Goal: Task Accomplishment & Management: Use online tool/utility

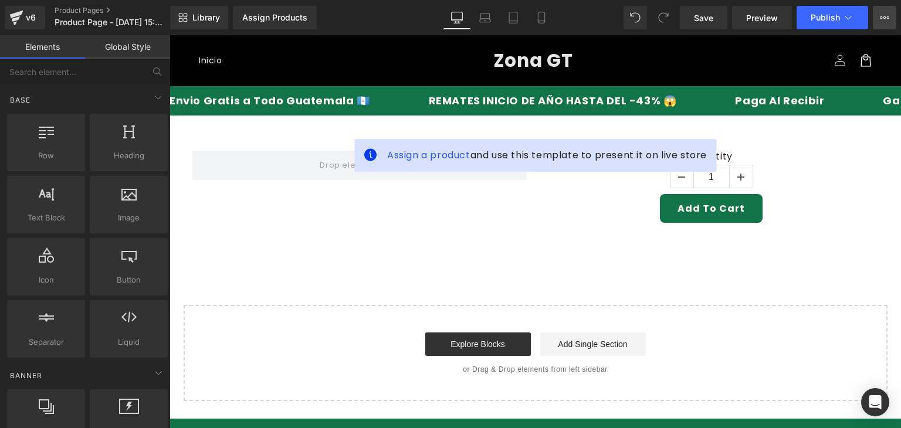
click at [884, 16] on icon at bounding box center [884, 17] width 9 height 9
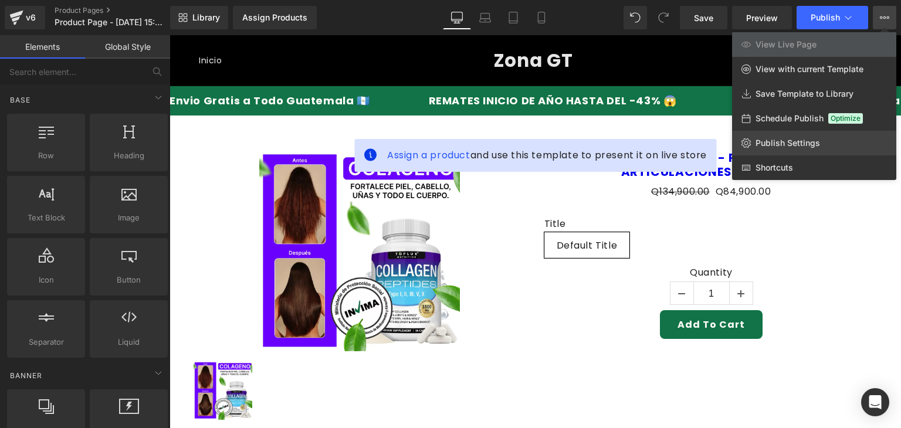
click at [770, 150] on link "Publish Settings" at bounding box center [814, 143] width 164 height 25
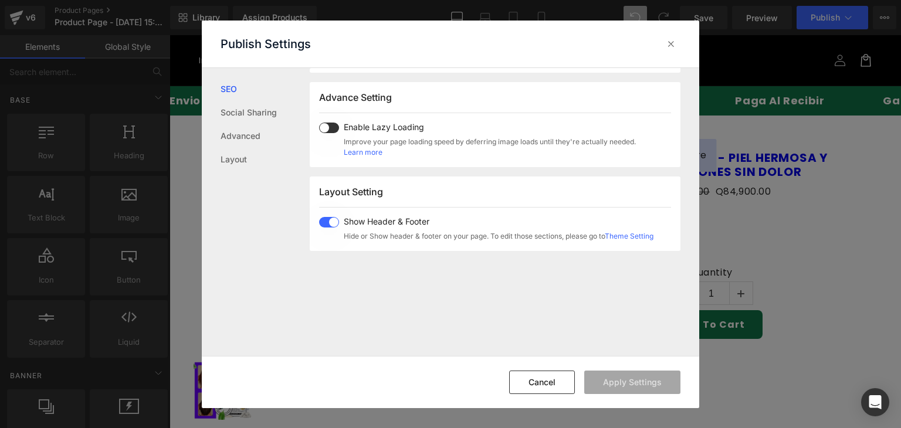
scroll to position [235, 0]
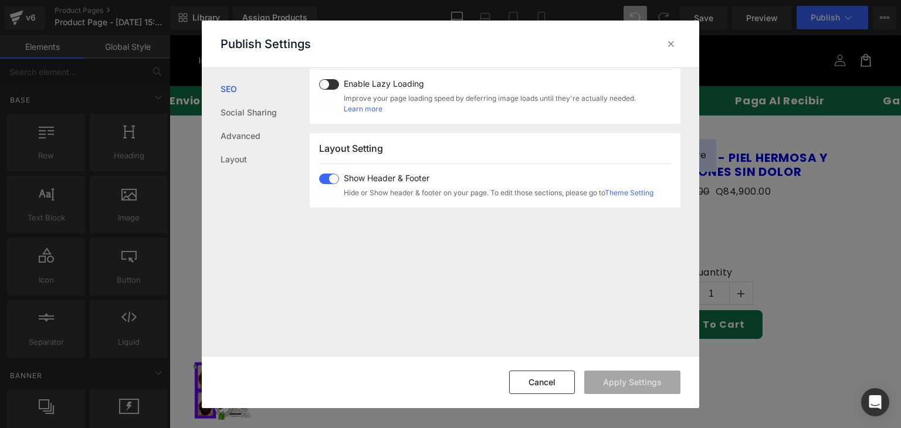
click at [329, 176] on span at bounding box center [329, 179] width 20 height 11
click at [625, 382] on button "Apply Settings" at bounding box center [632, 382] width 96 height 23
click at [671, 39] on icon at bounding box center [671, 44] width 12 height 12
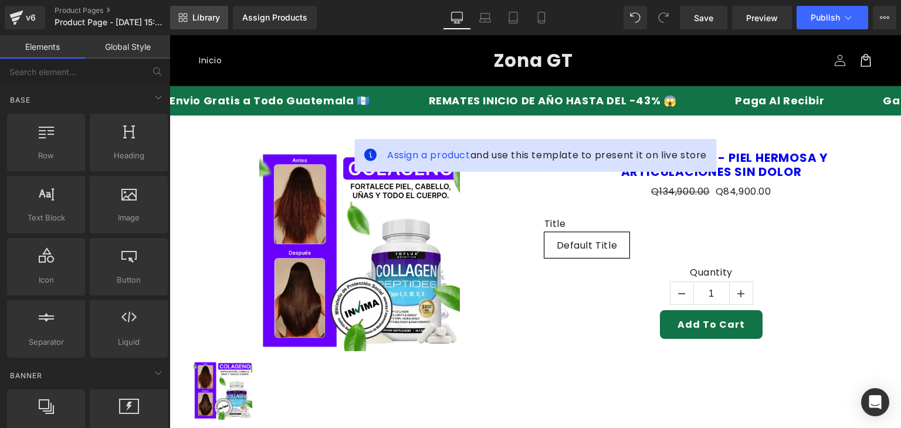
click at [219, 10] on link "Library" at bounding box center [199, 17] width 58 height 23
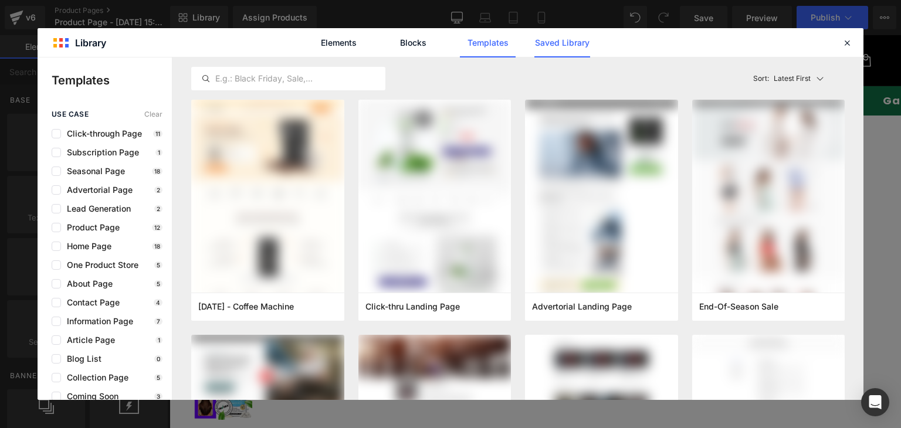
click at [544, 46] on link "Saved Library" at bounding box center [562, 42] width 56 height 29
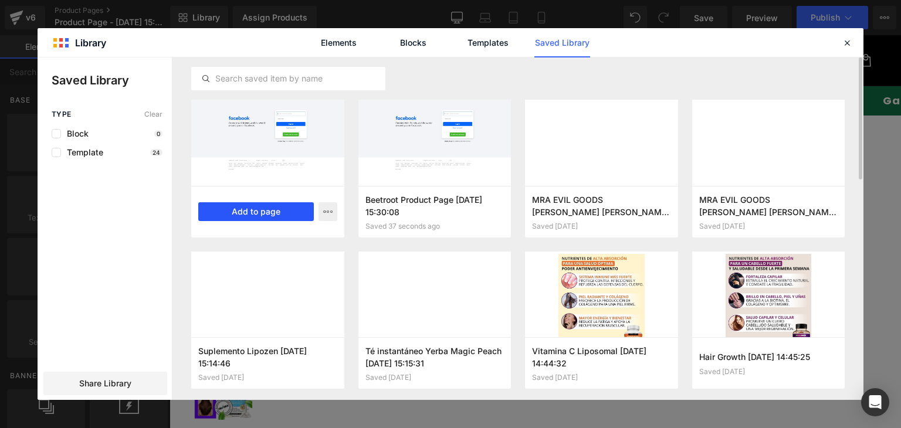
click at [246, 208] on button "Add to page" at bounding box center [256, 211] width 116 height 19
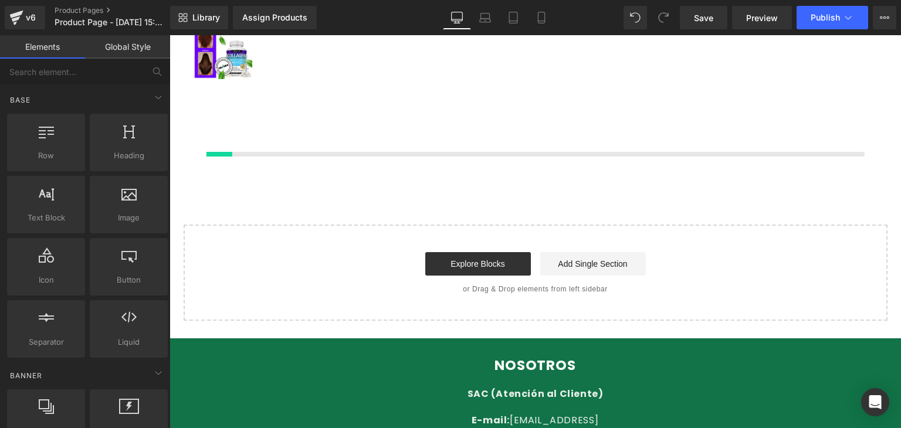
scroll to position [354, 0]
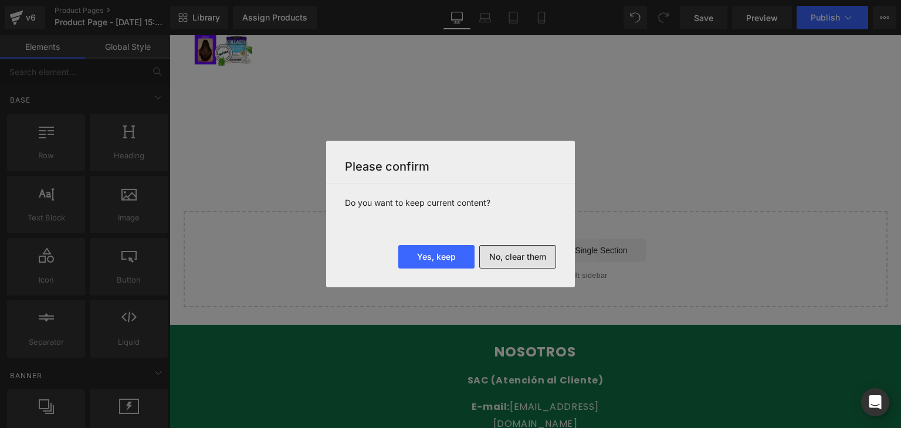
click at [526, 263] on button "No, clear them" at bounding box center [517, 256] width 77 height 23
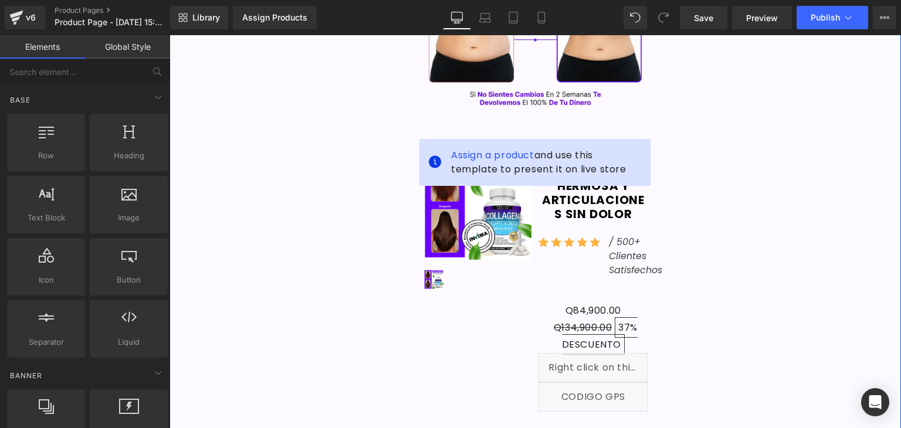
scroll to position [547, 0]
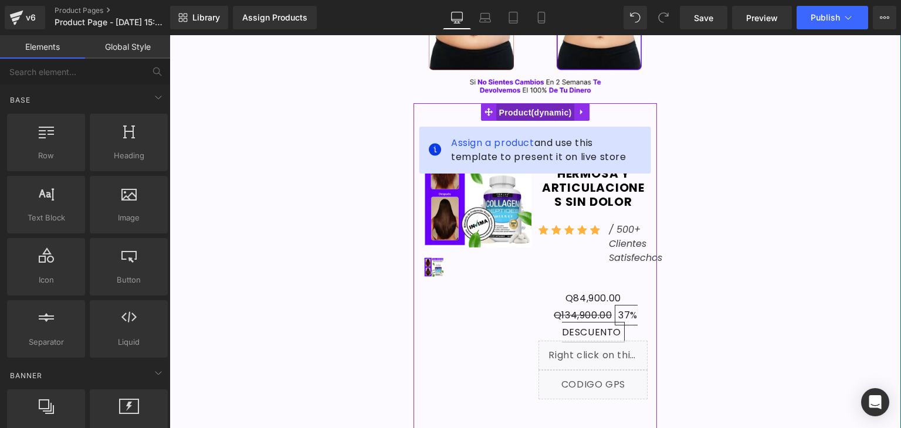
click at [523, 115] on span "Product" at bounding box center [535, 113] width 79 height 18
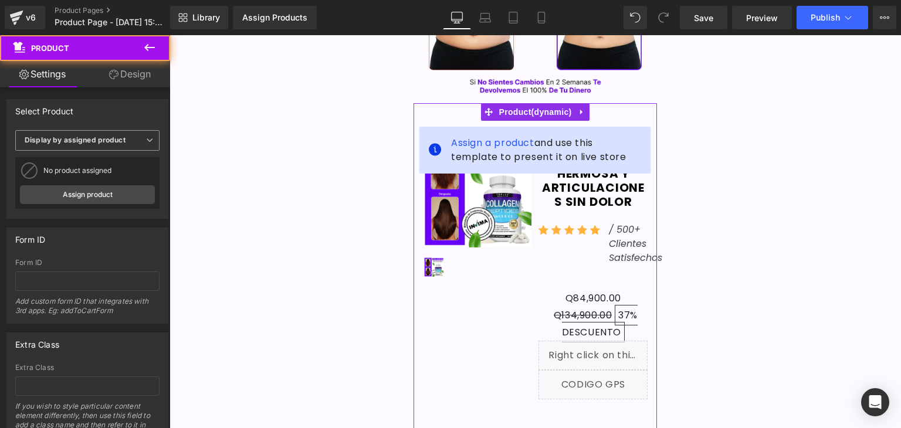
click at [115, 138] on b "Display by assigned product" at bounding box center [75, 140] width 101 height 9
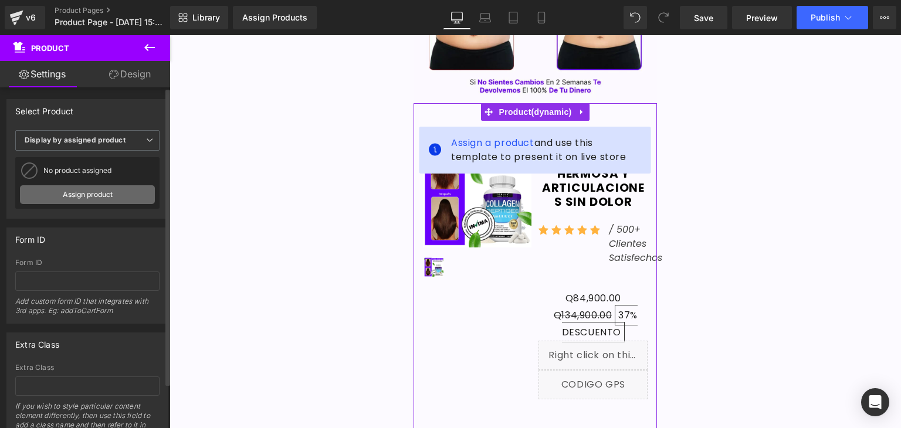
click at [101, 195] on link "Assign product" at bounding box center [87, 194] width 135 height 19
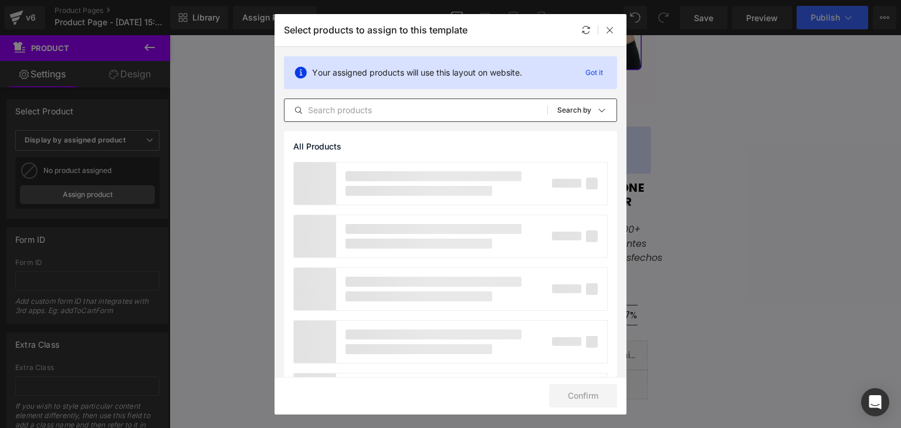
click at [365, 115] on input "text" at bounding box center [415, 110] width 263 height 14
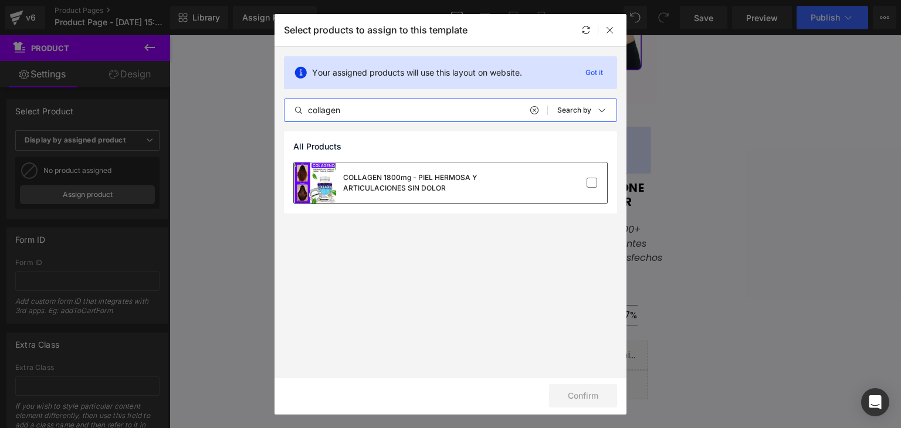
type input "collagen"
click at [428, 189] on div "COLLAGEN 1800mg - PIEL HERMOSA Y ARTICULACIONES SIN DOLOR" at bounding box center [431, 182] width 176 height 21
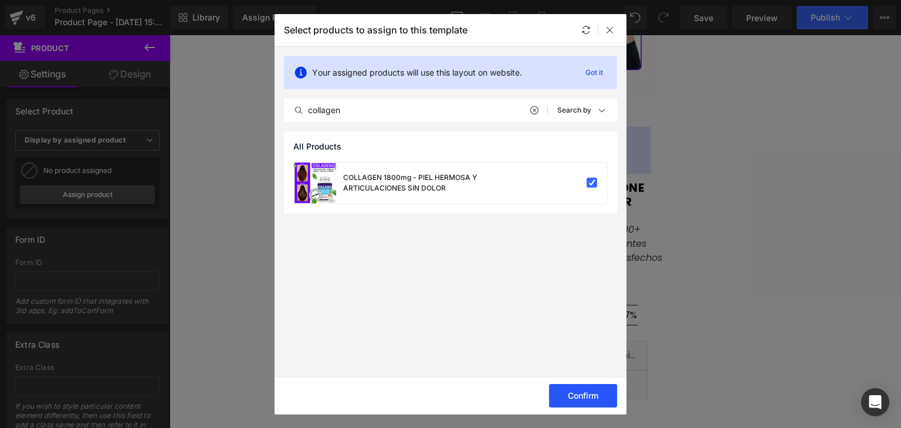
click at [577, 392] on button "Confirm" at bounding box center [583, 395] width 68 height 23
click at [609, 33] on icon at bounding box center [609, 29] width 9 height 9
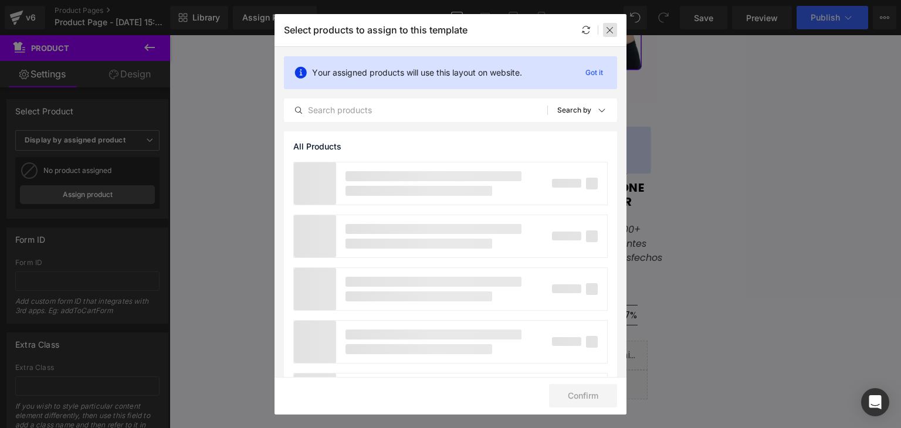
click at [612, 31] on icon at bounding box center [609, 29] width 9 height 9
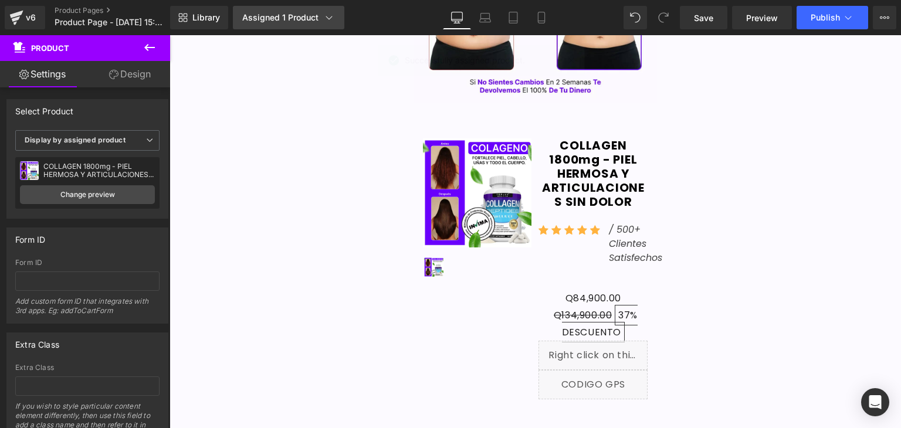
click at [312, 19] on div "Assigned 1 Product" at bounding box center [288, 18] width 93 height 12
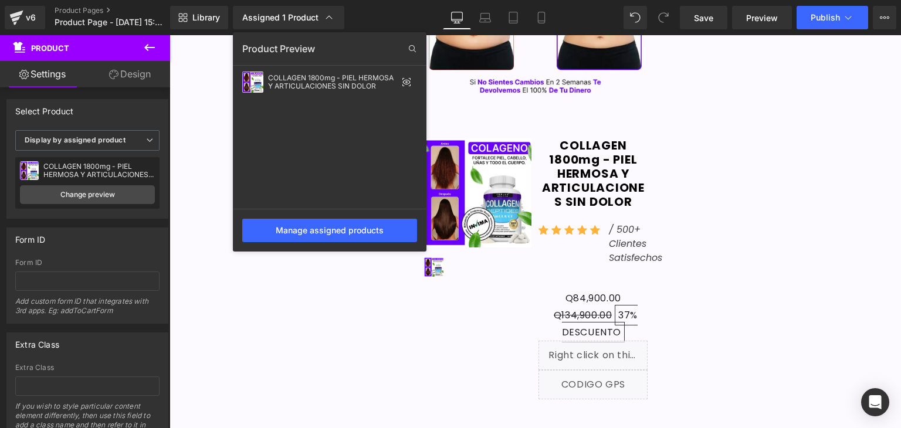
click at [186, 174] on div at bounding box center [535, 231] width 731 height 393
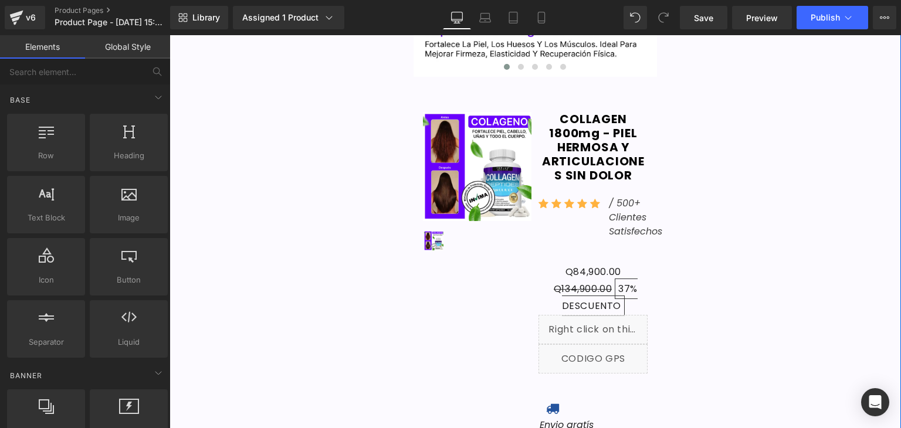
scroll to position [3637, 0]
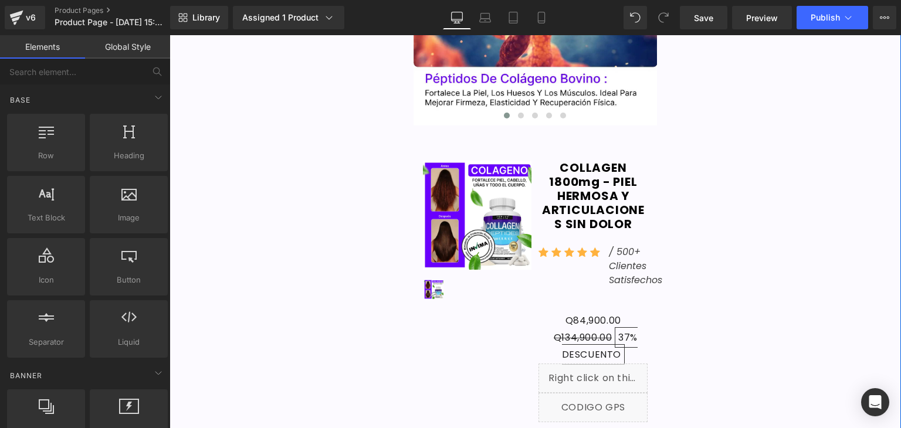
click at [504, 167] on img at bounding box center [477, 215] width 109 height 109
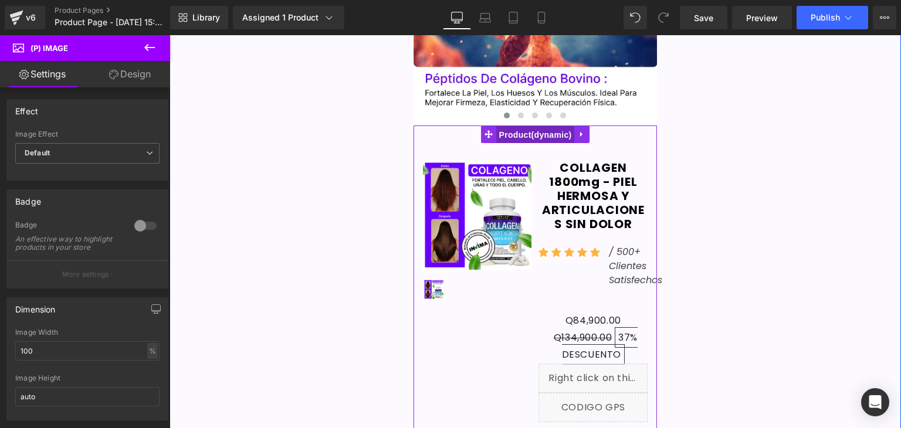
click at [522, 139] on span "Product" at bounding box center [535, 135] width 79 height 18
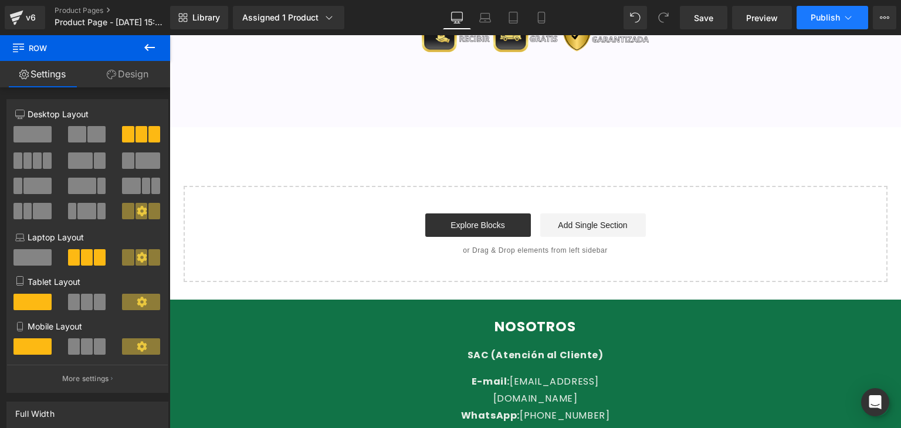
scroll to position [4535, 0]
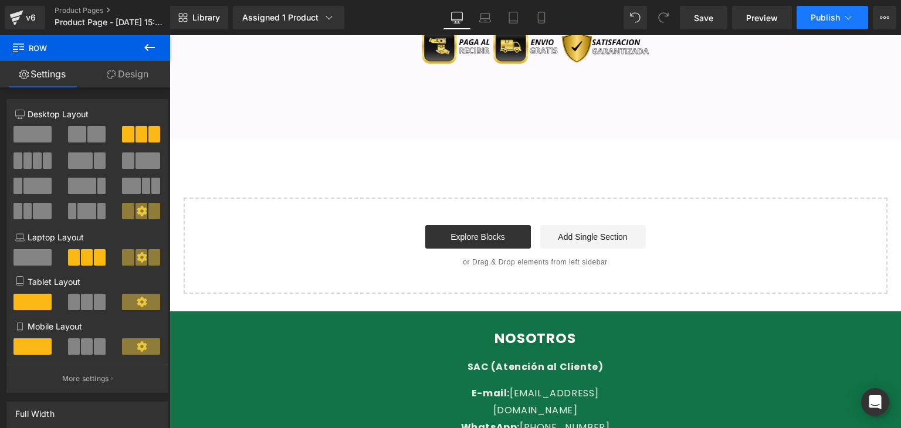
click at [818, 24] on button "Publish" at bounding box center [833, 17] width 72 height 23
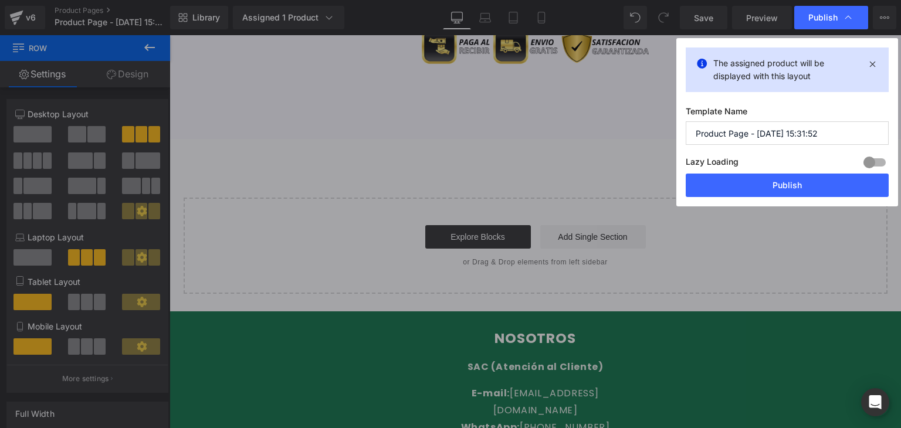
click at [733, 134] on input "Product Page - Aug 20, 15:31:52" at bounding box center [787, 132] width 203 height 23
type input "COLLAGEN"
click at [763, 185] on button "Publish" at bounding box center [787, 185] width 203 height 23
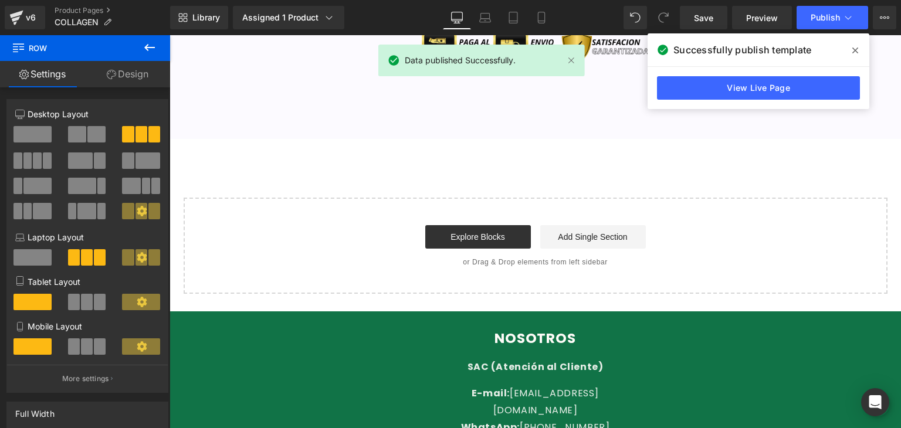
click at [856, 50] on icon at bounding box center [855, 51] width 6 height 6
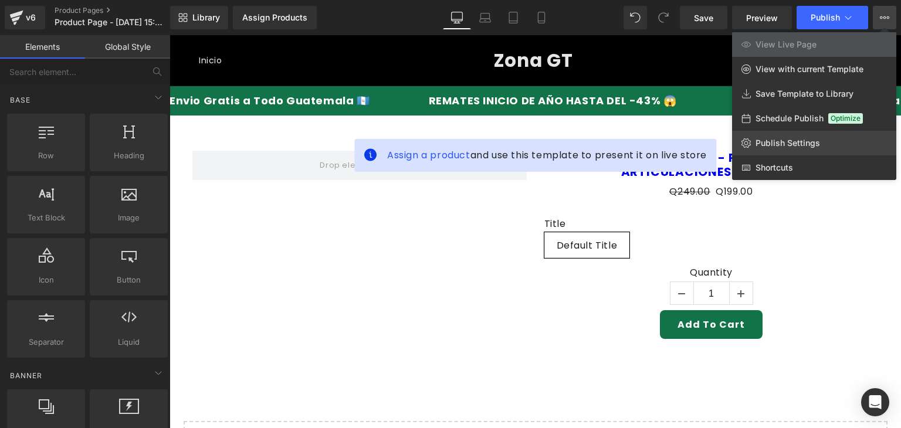
click at [773, 133] on link "Publish Settings" at bounding box center [814, 143] width 164 height 25
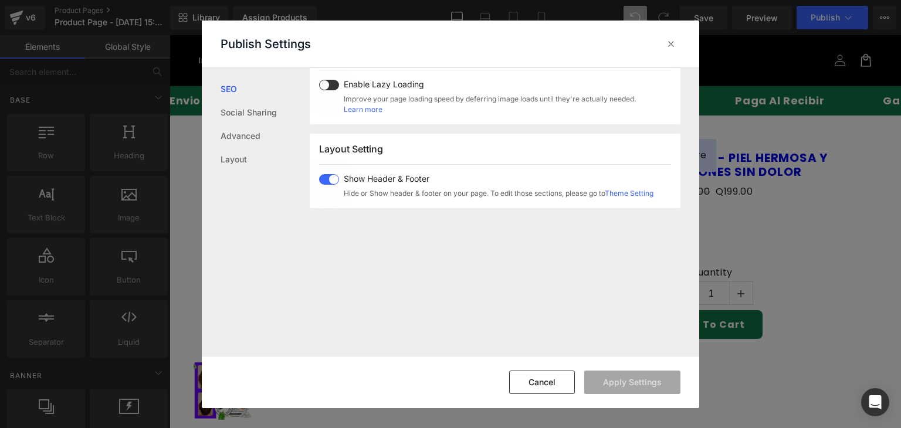
scroll to position [235, 0]
click at [333, 180] on span at bounding box center [329, 179] width 20 height 11
click at [635, 381] on button "Apply Settings" at bounding box center [632, 382] width 96 height 23
click at [669, 39] on icon at bounding box center [671, 44] width 12 height 12
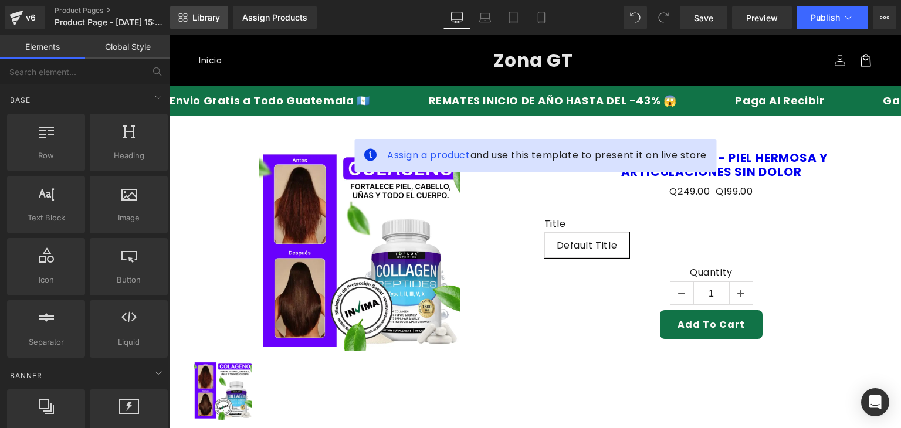
click at [198, 20] on span "Library" at bounding box center [206, 17] width 28 height 11
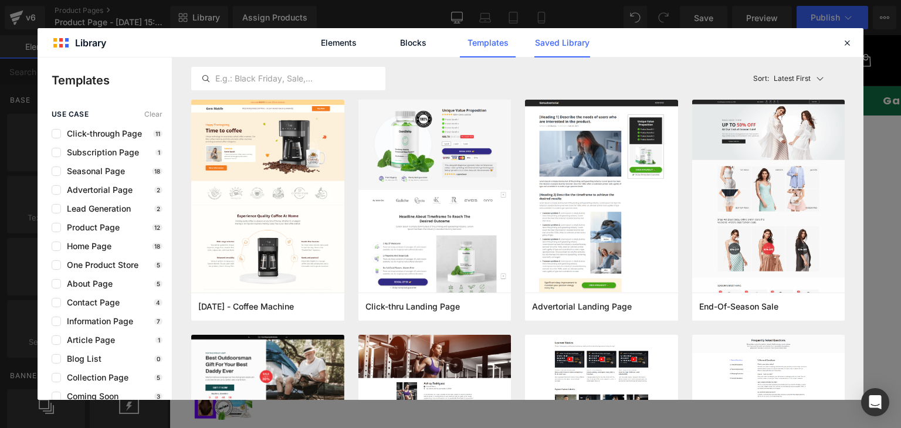
click at [552, 46] on link "Saved Library" at bounding box center [562, 42] width 56 height 29
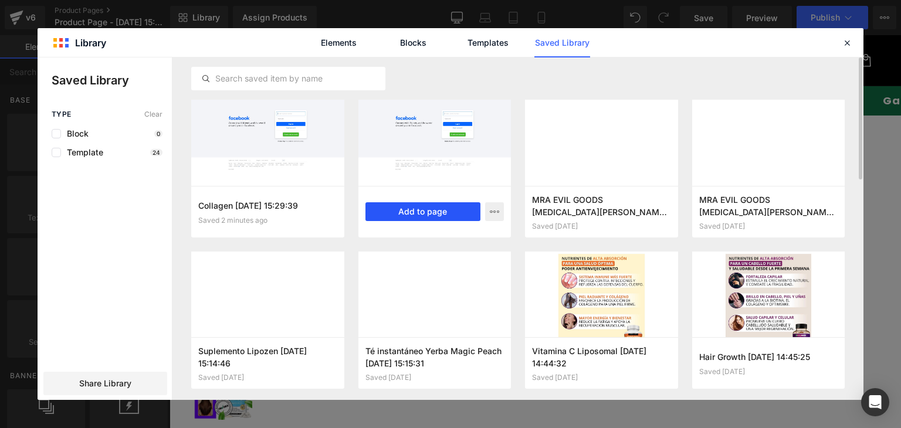
click at [405, 214] on button "Add to page" at bounding box center [423, 211] width 116 height 19
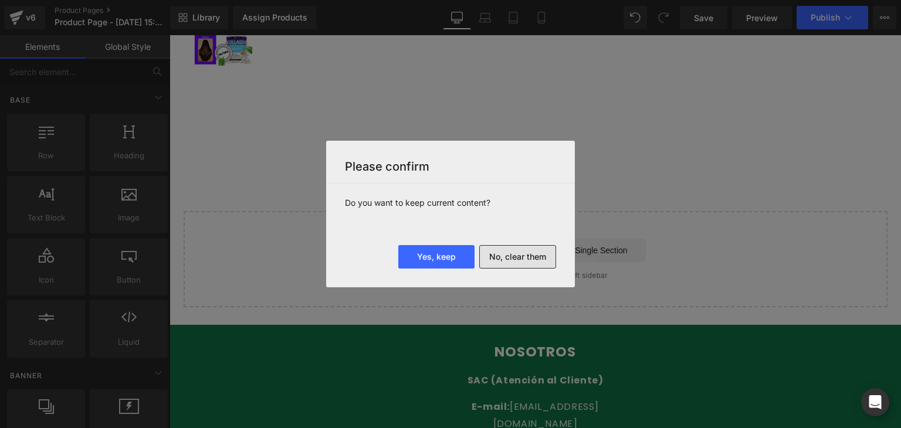
click at [513, 256] on button "No, clear them" at bounding box center [517, 256] width 77 height 23
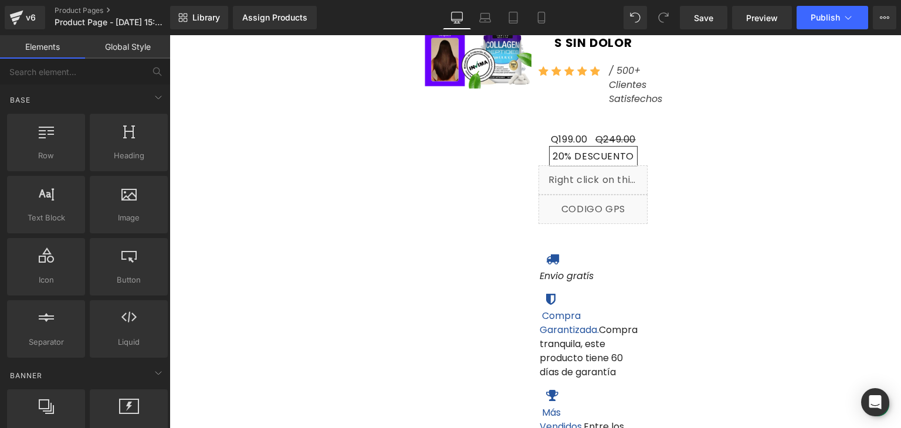
scroll to position [313, 0]
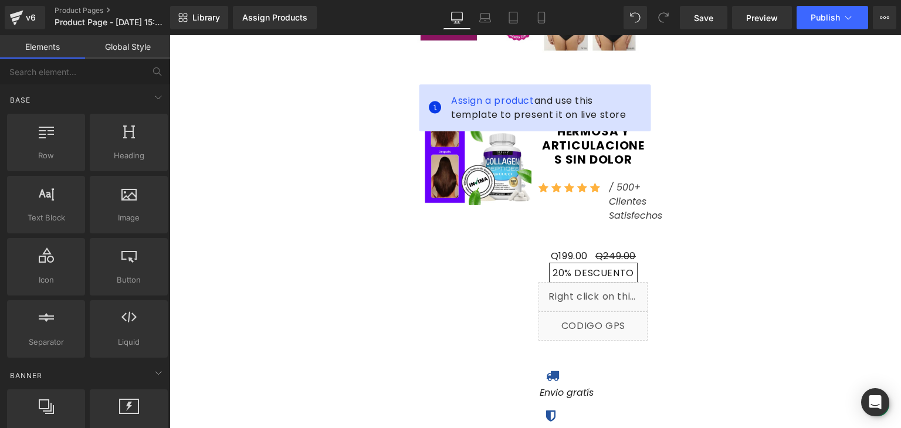
click at [493, 173] on img at bounding box center [477, 150] width 109 height 109
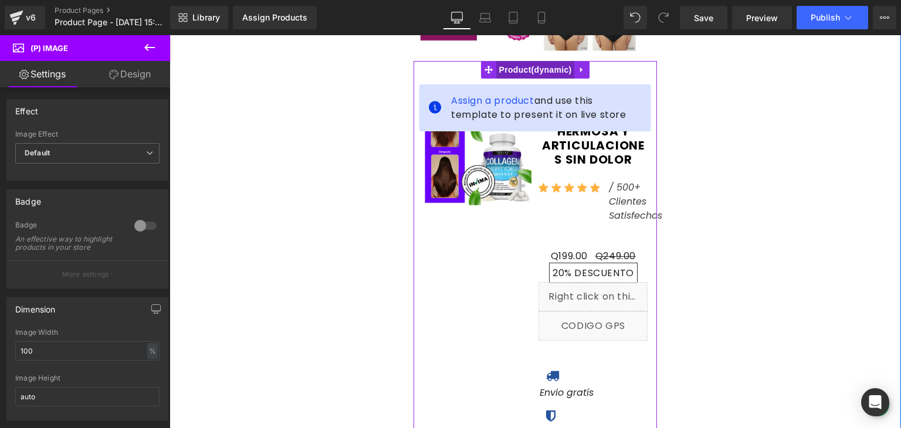
click at [511, 71] on span "Product" at bounding box center [535, 70] width 79 height 18
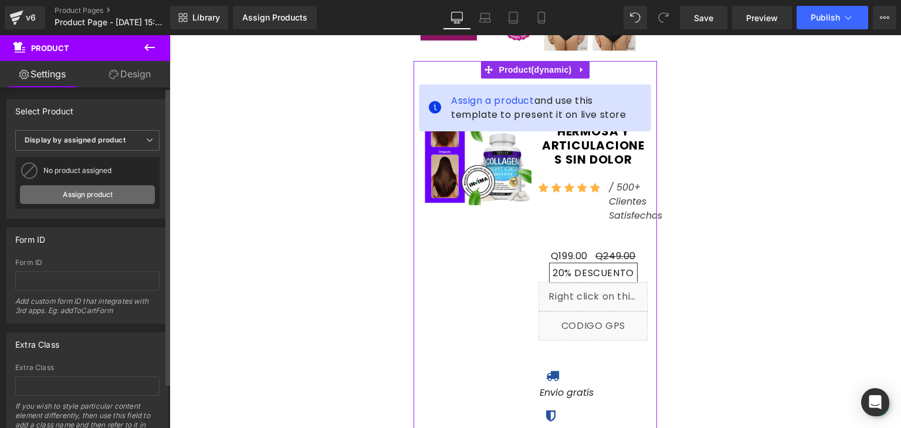
click at [89, 191] on link "Assign product" at bounding box center [87, 194] width 135 height 19
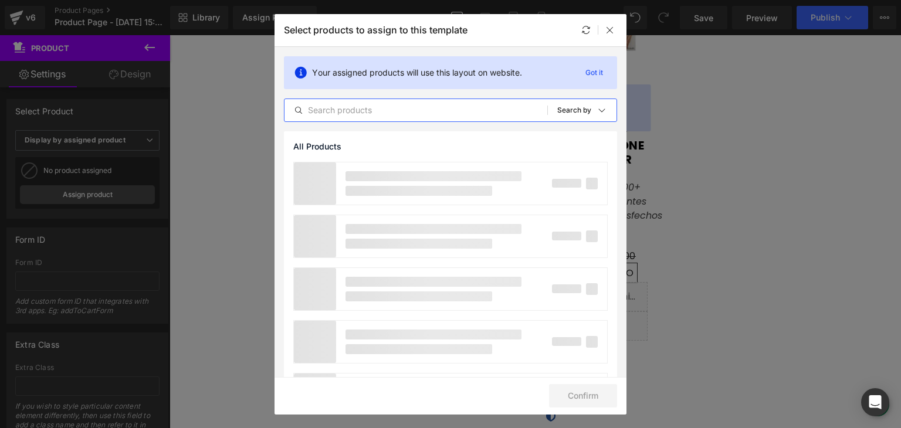
click at [377, 112] on input "text" at bounding box center [415, 110] width 263 height 14
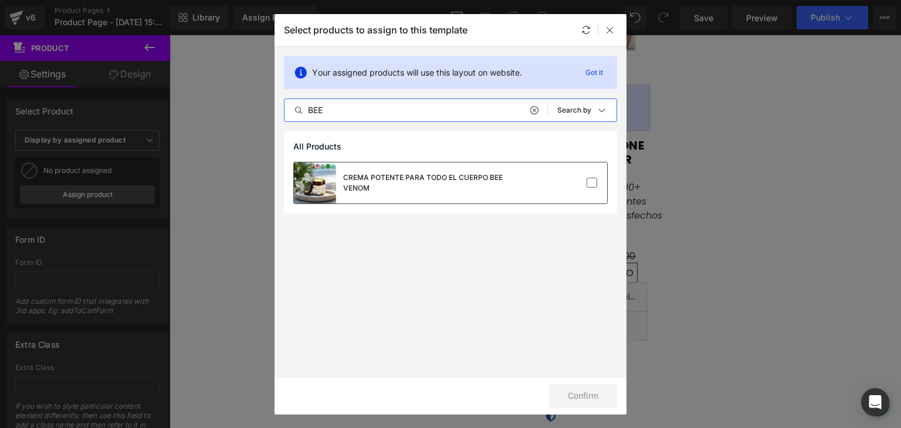
click at [443, 186] on div "CREMA POTENTE PARA TODO EL CUERPO BEE VENOM" at bounding box center [431, 182] width 176 height 21
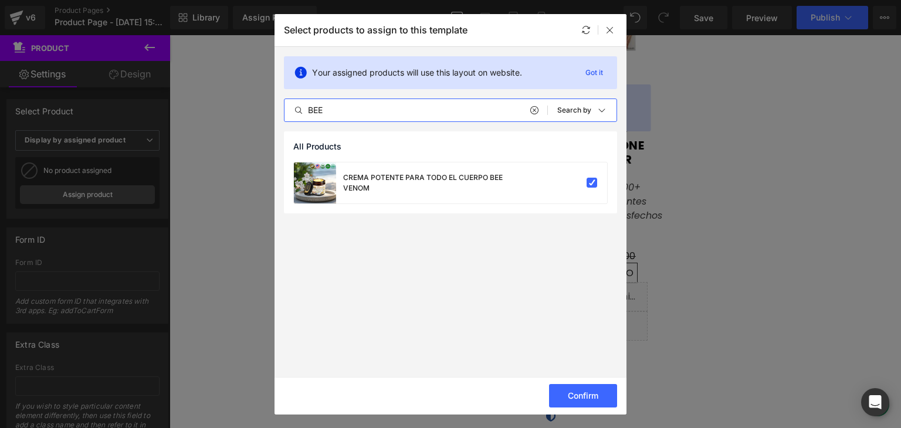
click at [367, 108] on input "BEE" at bounding box center [415, 110] width 263 height 14
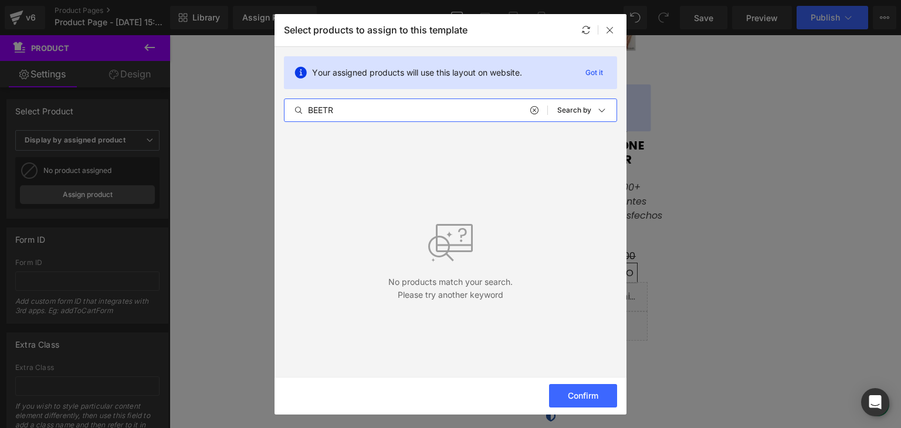
click at [361, 111] on input "BEETR" at bounding box center [415, 110] width 263 height 14
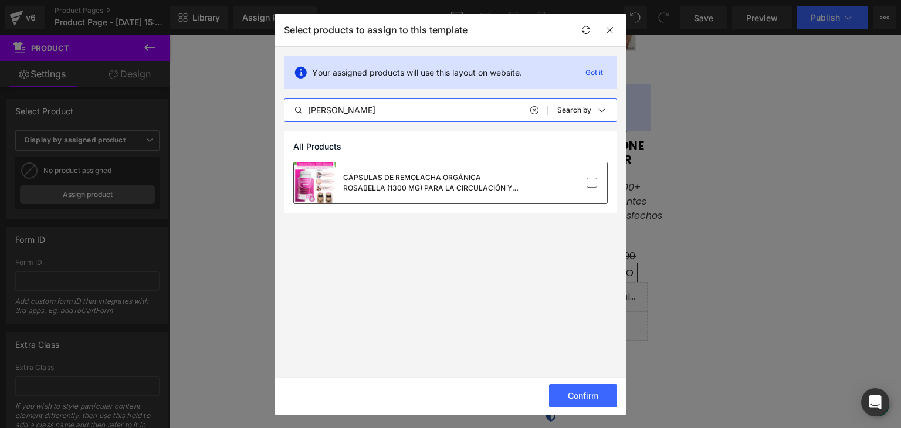
type input "[PERSON_NAME]"
click at [408, 179] on div "CÁPSULAS DE REMOLACHA ORGÁNICA ROSABELLA (1300 MG) PARA LA CIRCULACIÓN Y LA SAL…" at bounding box center [431, 182] width 176 height 21
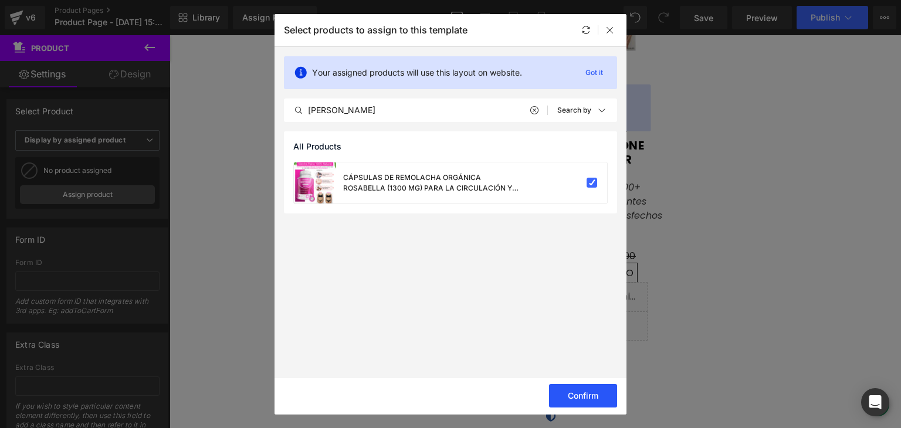
click at [588, 394] on button "Confirm" at bounding box center [583, 395] width 68 height 23
click at [608, 28] on icon at bounding box center [609, 29] width 9 height 9
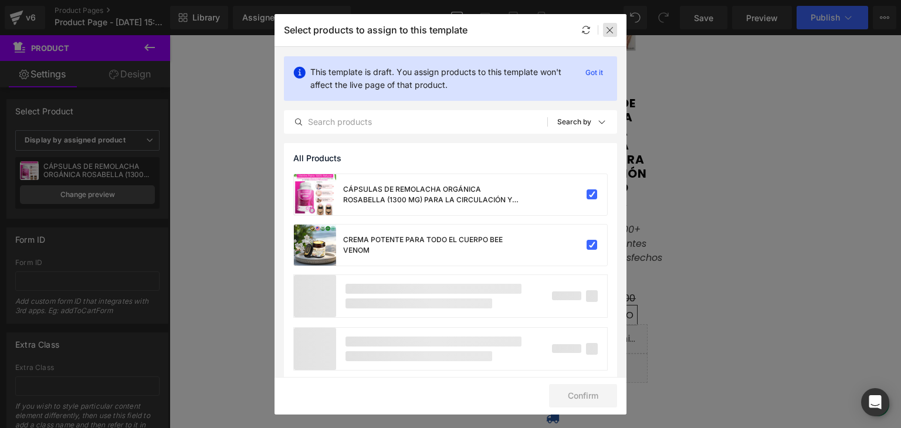
click at [605, 29] on icon at bounding box center [609, 29] width 9 height 9
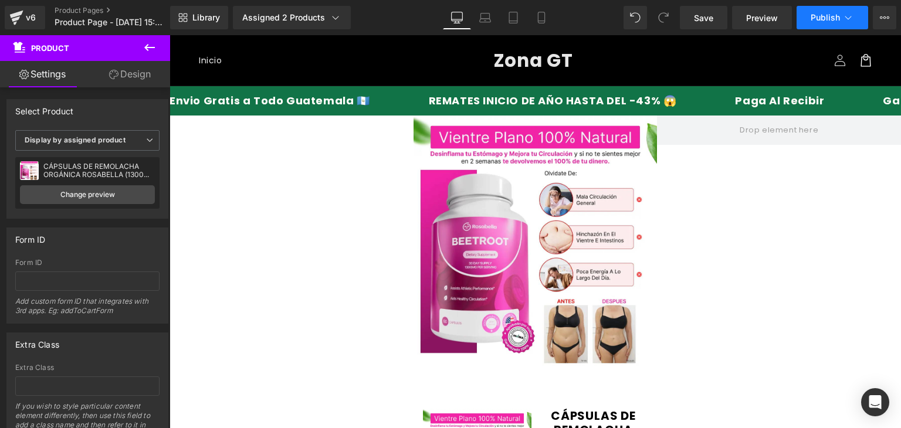
click at [821, 15] on span "Publish" at bounding box center [825, 17] width 29 height 9
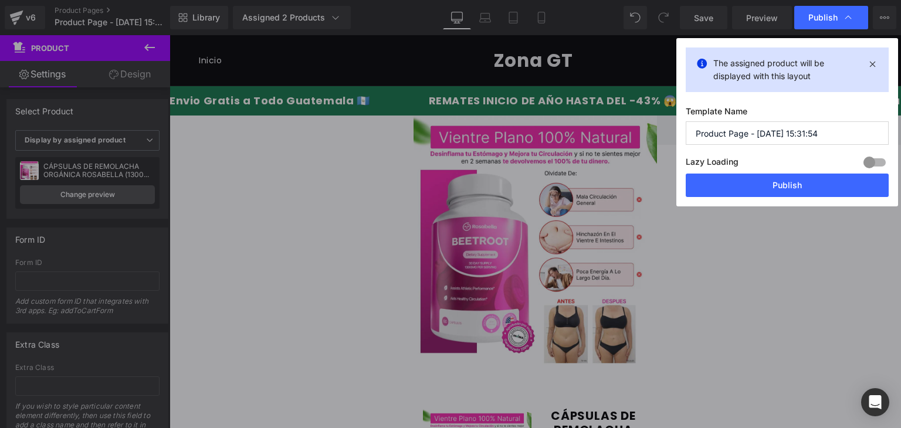
click at [729, 134] on input "Product Page - [DATE] 15:31:54" at bounding box center [787, 132] width 203 height 23
type input "BEETROM"
drag, startPoint x: 760, startPoint y: 190, endPoint x: 572, endPoint y: 165, distance: 189.4
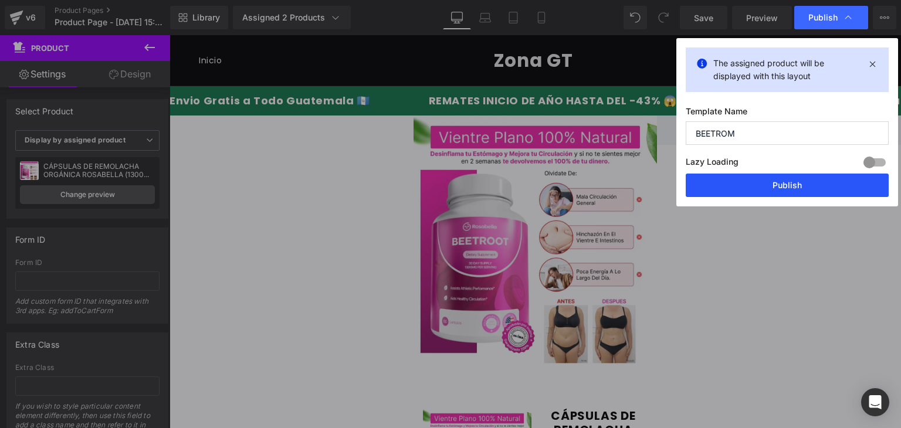
click at [760, 190] on button "Publish" at bounding box center [787, 185] width 203 height 23
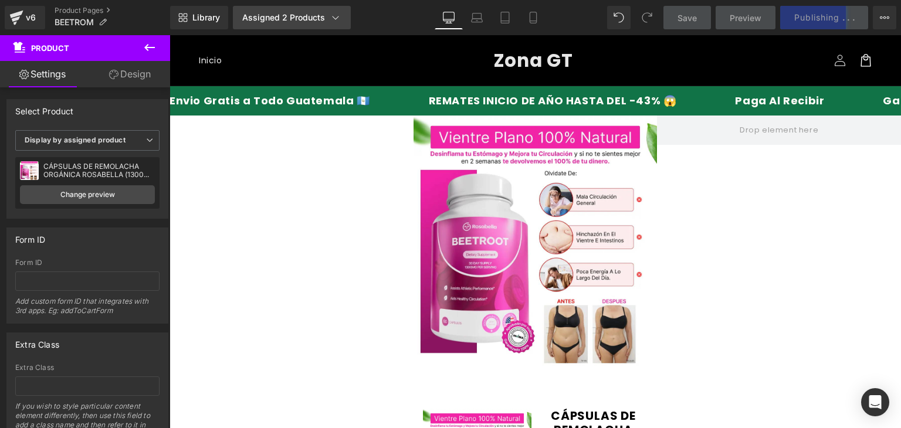
click at [277, 11] on link "Assigned 2 Products" at bounding box center [292, 17] width 118 height 23
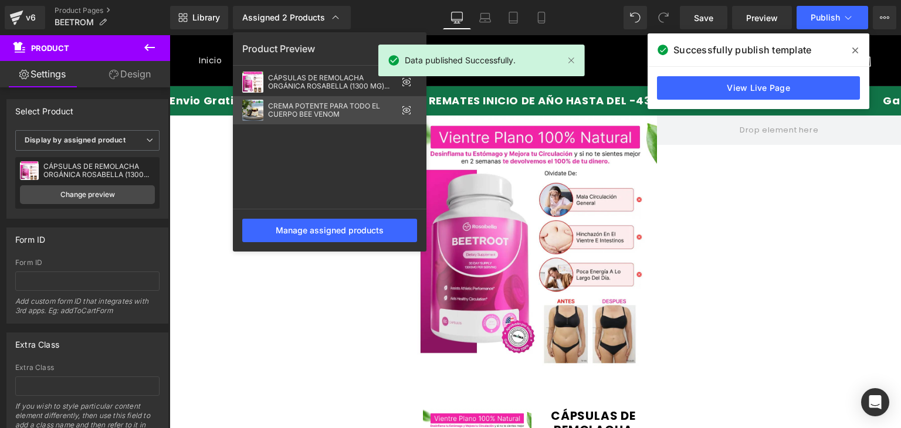
click at [351, 108] on div "CREMA POTENTE PARA TODO EL CUERPO BEE VENOM" at bounding box center [332, 110] width 129 height 16
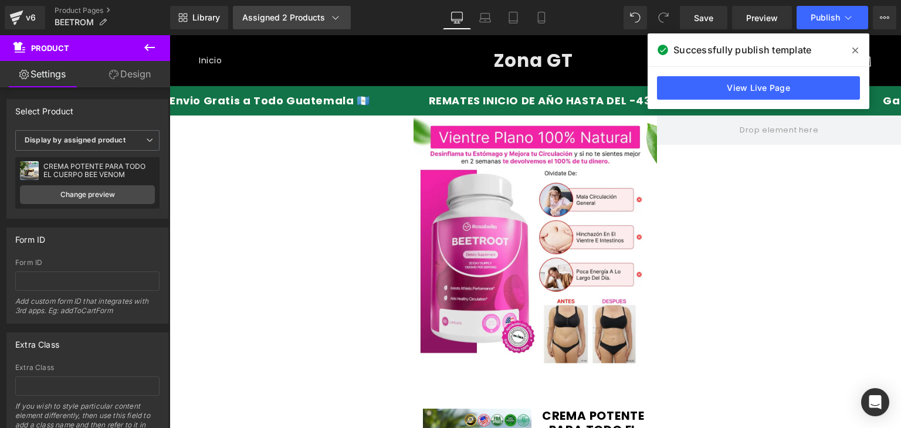
click at [310, 22] on div "Assigned 2 Products" at bounding box center [291, 18] width 99 height 12
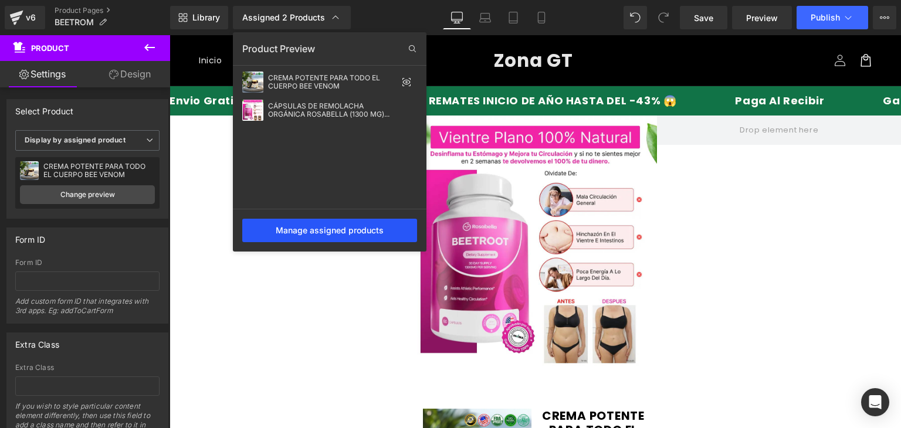
click at [370, 235] on div "Manage assigned products" at bounding box center [329, 230] width 175 height 23
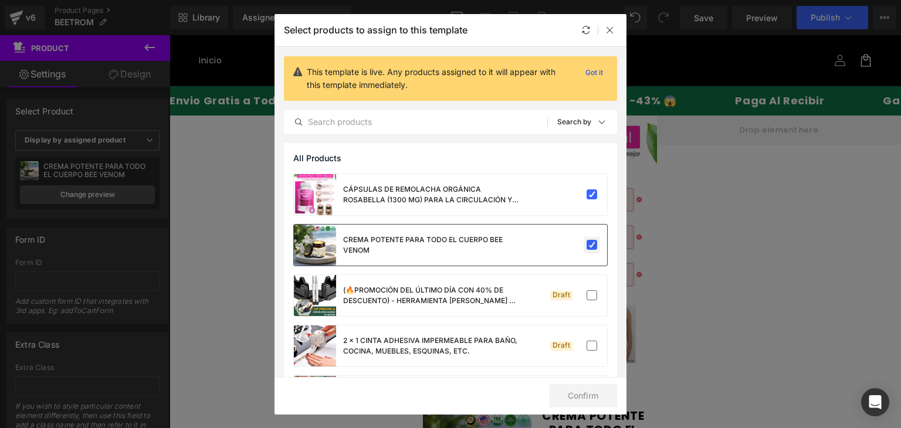
click at [587, 250] on label at bounding box center [592, 245] width 11 height 11
click at [592, 245] on input "checkbox" at bounding box center [592, 245] width 0 height 0
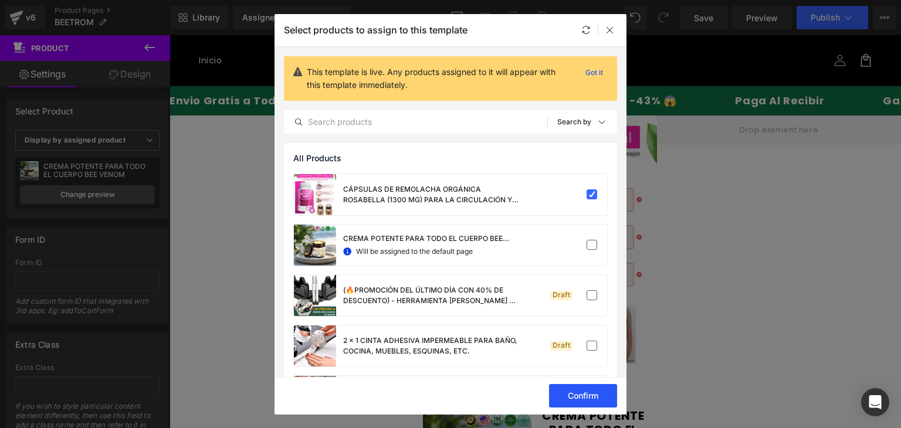
click at [578, 395] on button "Confirm" at bounding box center [583, 395] width 68 height 23
click at [607, 29] on icon at bounding box center [609, 29] width 9 height 9
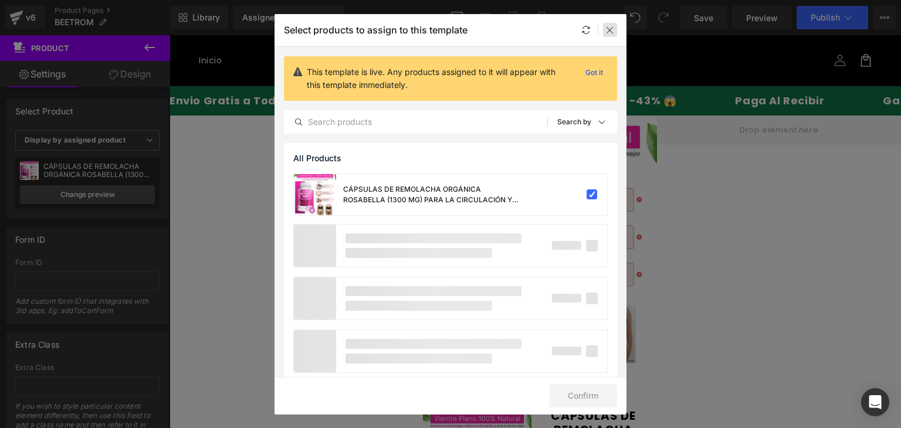
click at [612, 29] on icon at bounding box center [609, 29] width 9 height 9
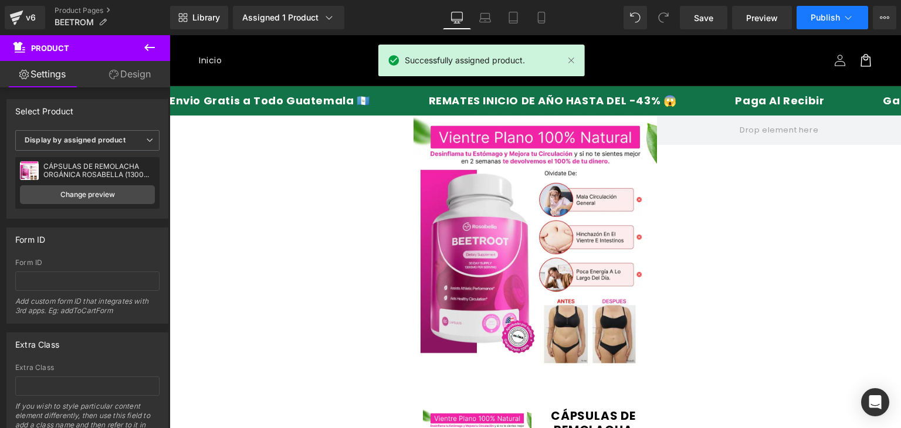
click at [813, 22] on span "Publish" at bounding box center [825, 17] width 29 height 9
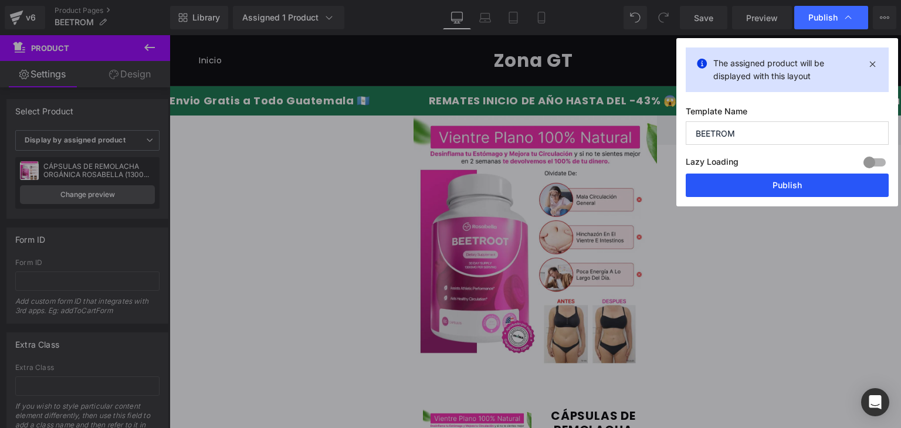
click at [800, 179] on button "Publish" at bounding box center [787, 185] width 203 height 23
